Goal: Information Seeking & Learning: Learn about a topic

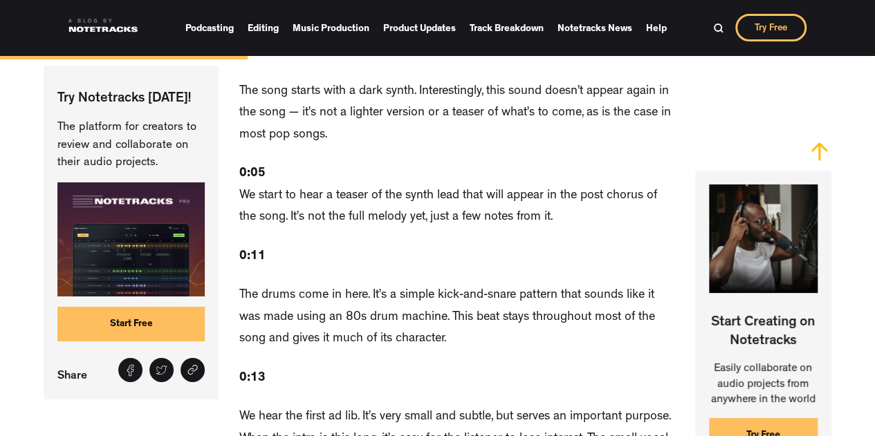
scroll to position [2251, 0]
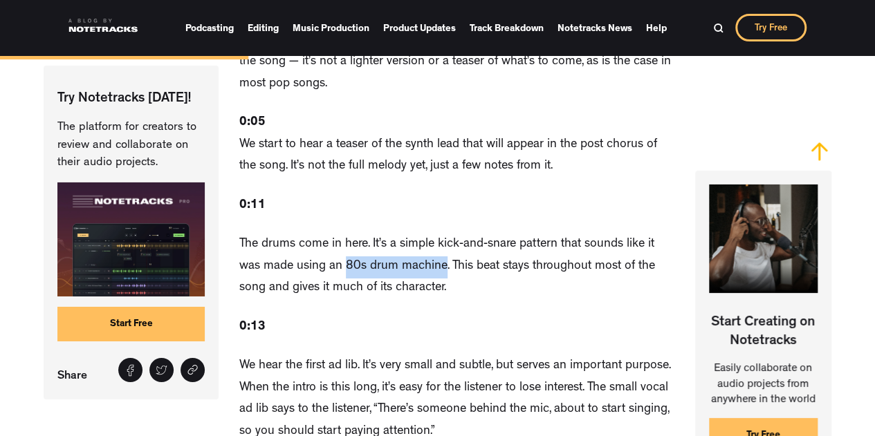
drag, startPoint x: 319, startPoint y: 229, endPoint x: 418, endPoint y: 223, distance: 98.3
click at [418, 234] on p "The drums come in here. It’s a simple kick-and-snare pattern that sounds like i…" at bounding box center [456, 267] width 434 height 66
copy p "80s drum machine"
click at [482, 236] on p "The drums come in here. It’s a simple kick-and-snare pattern that sounds like i…" at bounding box center [456, 267] width 434 height 66
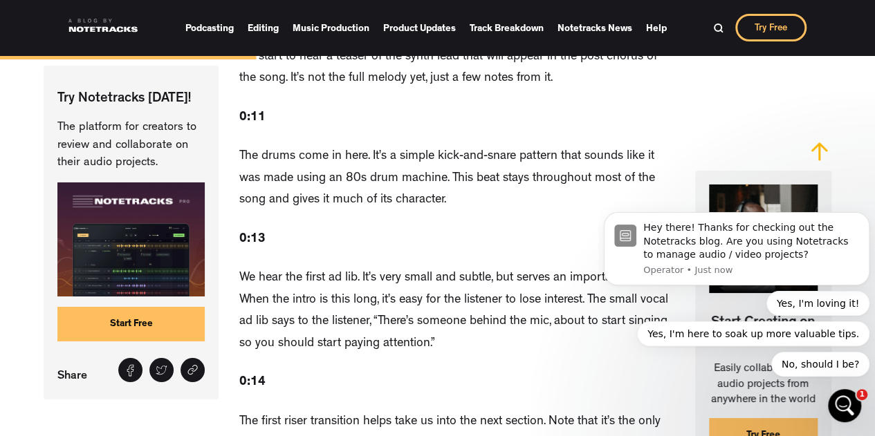
scroll to position [0, 0]
click at [355, 268] on p "We hear the first ad lib. It’s very small and subtle, but serves an important p…" at bounding box center [456, 311] width 434 height 87
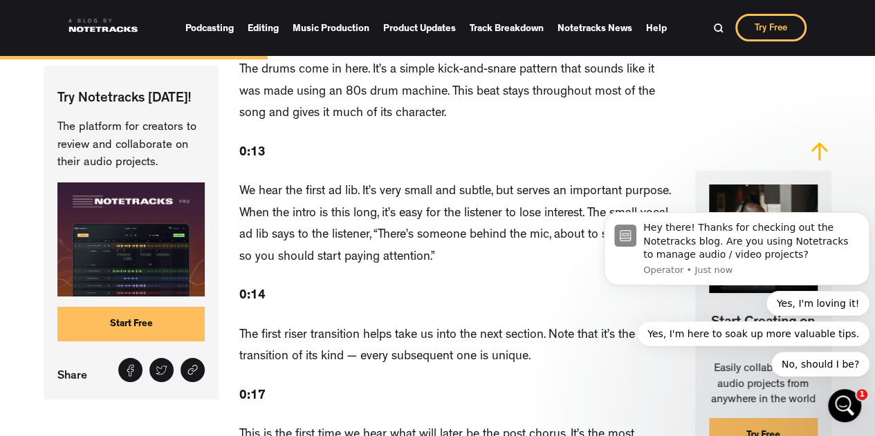
scroll to position [2426, 0]
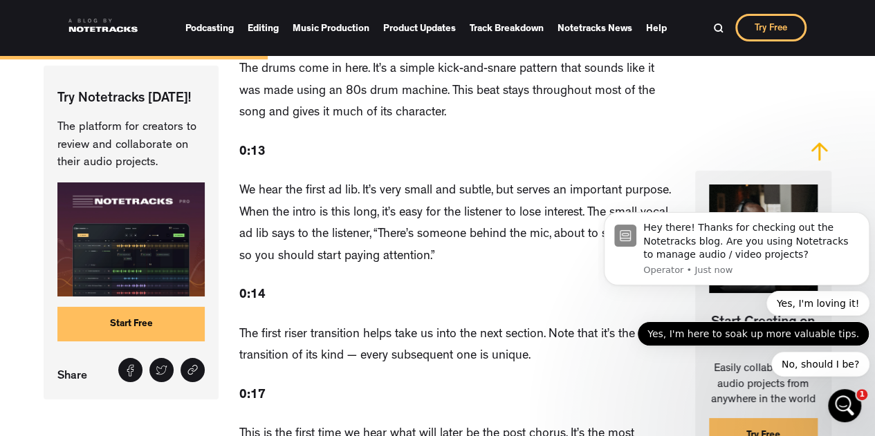
click at [801, 332] on button "Yes, I'm here to soak up more valuable tips." at bounding box center [753, 333] width 232 height 25
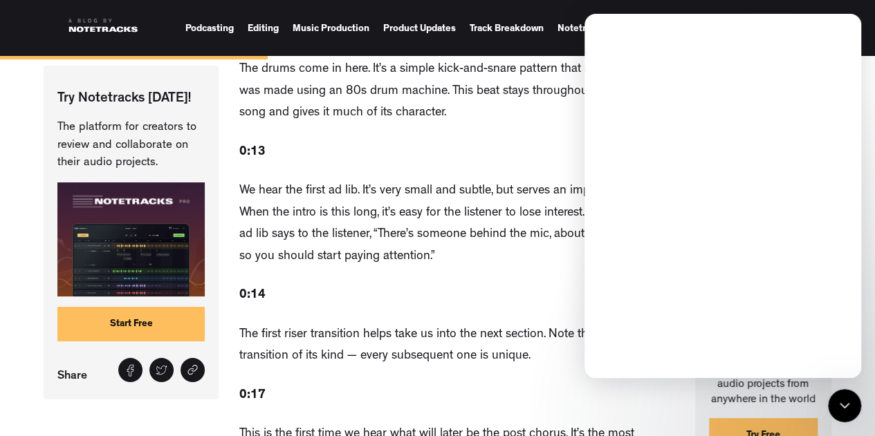
scroll to position [0, 0]
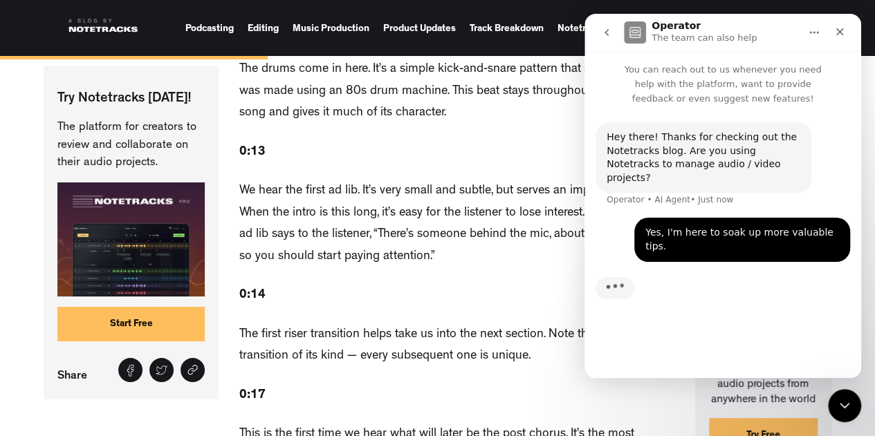
click at [588, 32] on nav "Operator The team can also help" at bounding box center [722, 32] width 277 height 37
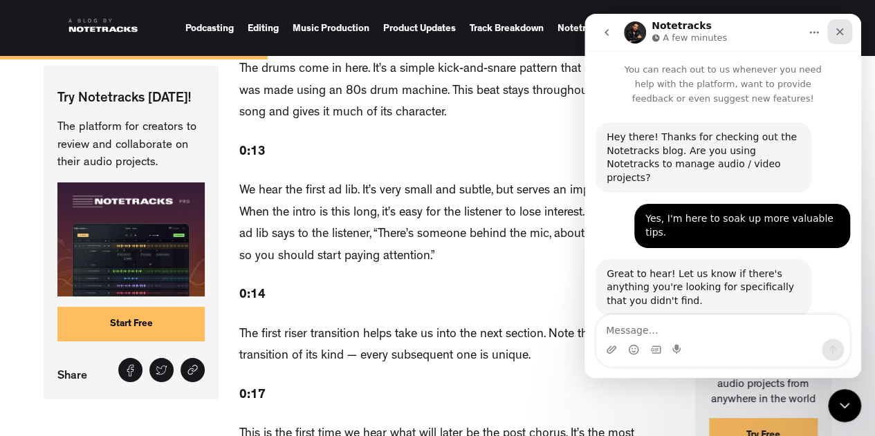
click at [837, 36] on icon "Close" at bounding box center [839, 31] width 11 height 11
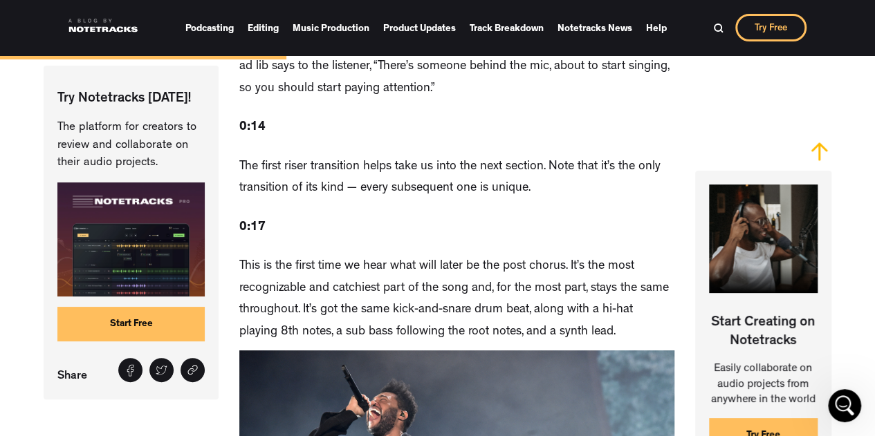
scroll to position [2593, 0]
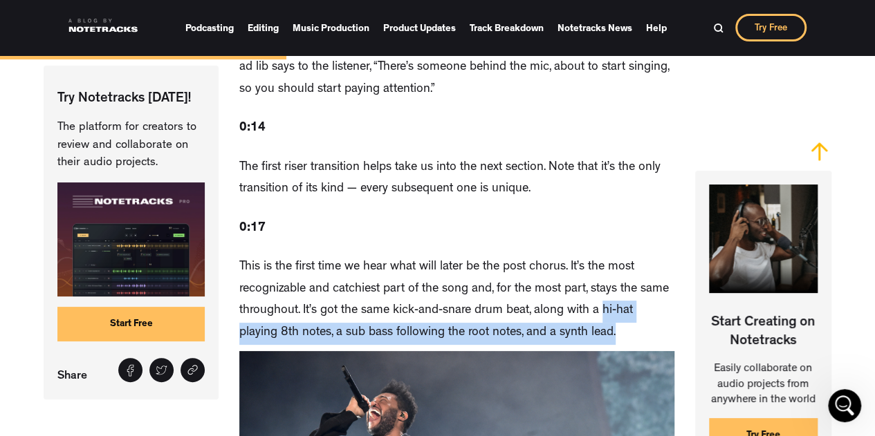
drag, startPoint x: 599, startPoint y: 269, endPoint x: 599, endPoint y: 291, distance: 22.1
click at [599, 291] on p "This is the first time we hear what will later be the post chorus. It’s the mos…" at bounding box center [456, 300] width 434 height 87
copy p "hi-hat playing 8th notes, a sub bass following the root notes, and a synth lead."
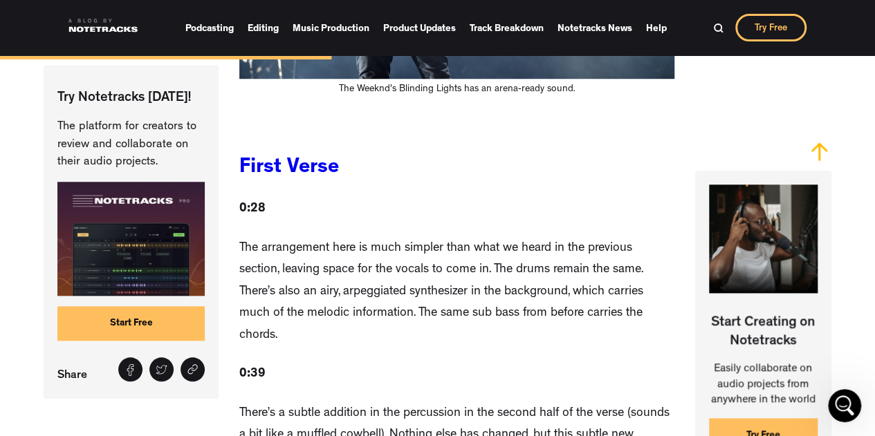
scroll to position [3162, 0]
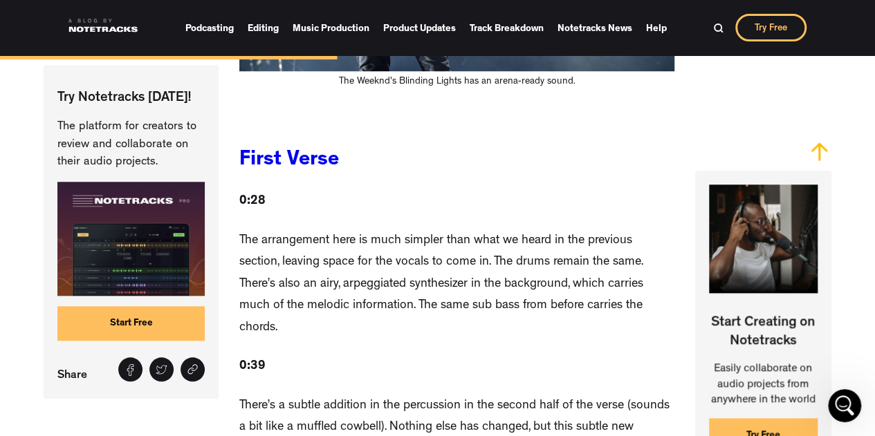
click at [312, 254] on p "The arrangement here is much simpler than what we heard in the previous section…" at bounding box center [456, 285] width 434 height 109
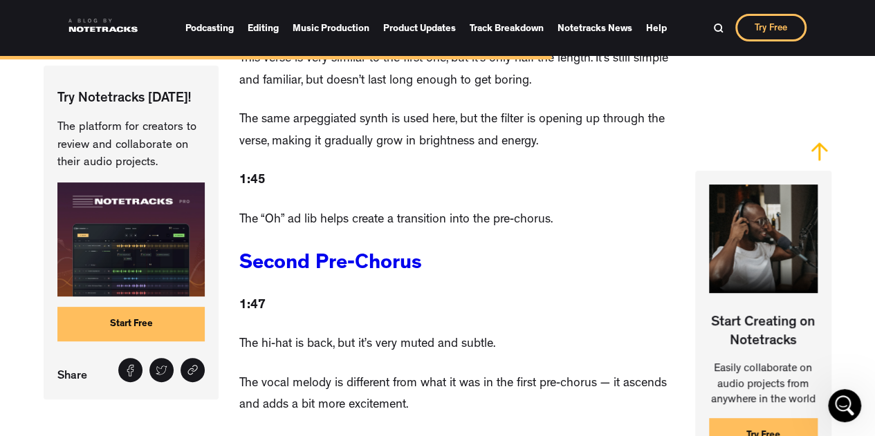
scroll to position [5541, 0]
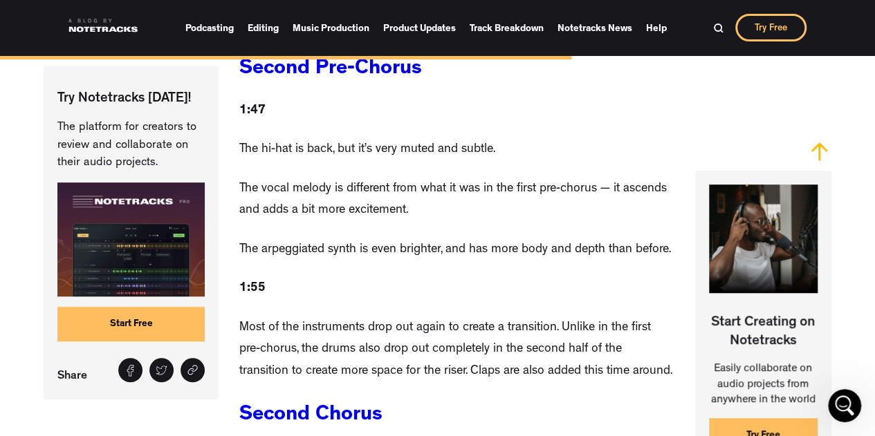
click at [466, 179] on p "The vocal melody is different from what it was in the first pre-chorus — it asc…" at bounding box center [456, 201] width 434 height 44
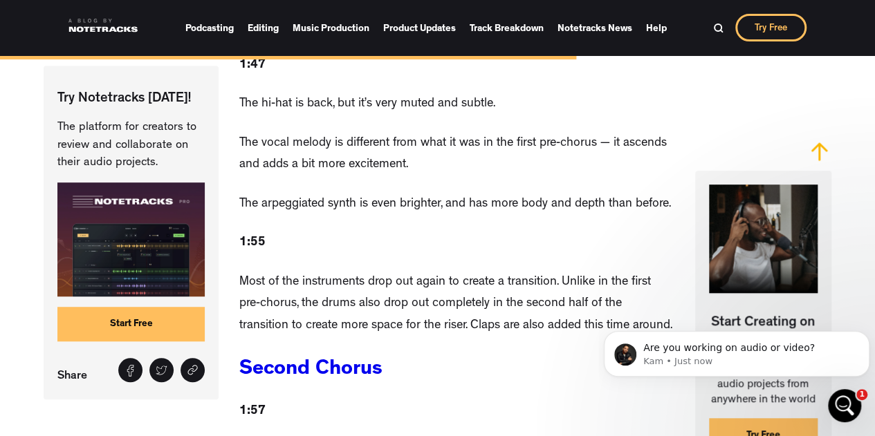
scroll to position [142, 0]
